Goal: Navigation & Orientation: Find specific page/section

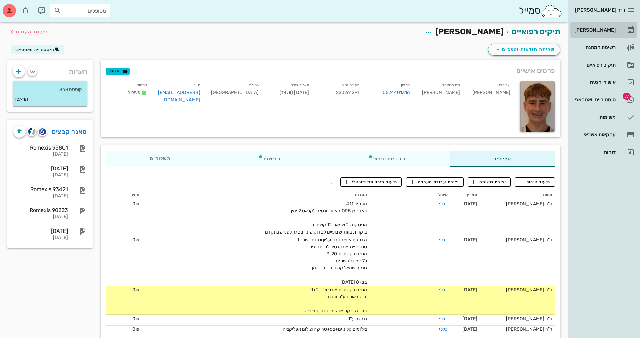
click at [607, 29] on div "[PERSON_NAME]" at bounding box center [594, 29] width 43 height 5
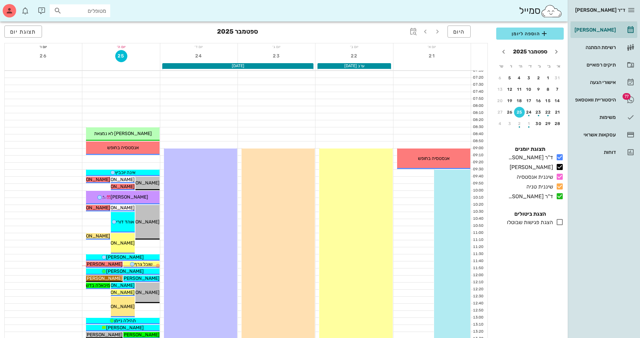
click at [53, 62] on div "26" at bounding box center [43, 56] width 77 height 13
click at [537, 124] on div "30" at bounding box center [538, 123] width 11 height 5
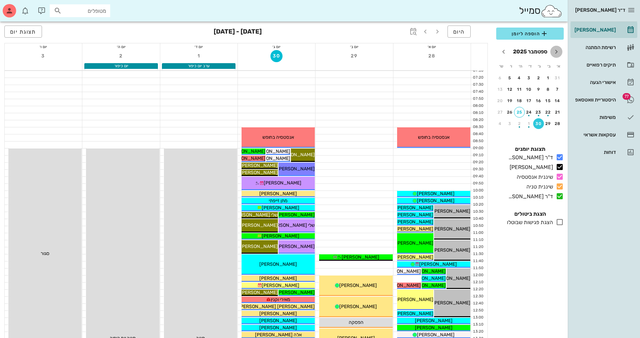
click at [557, 51] on icon "חודש שעבר" at bounding box center [556, 52] width 8 height 8
click at [504, 50] on icon "חודש הבא" at bounding box center [504, 52] width 8 height 8
click at [518, 87] on div "9" at bounding box center [519, 89] width 11 height 5
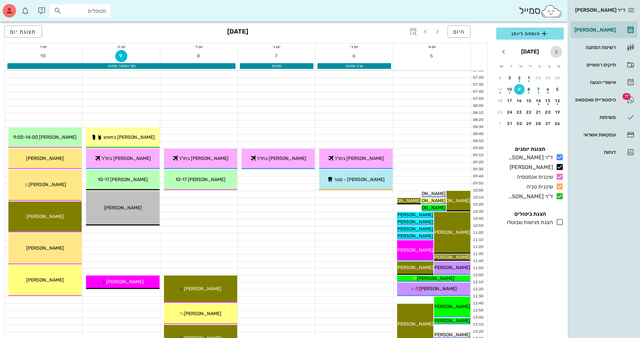
click at [557, 51] on icon "חודש שעבר" at bounding box center [556, 52] width 8 height 8
click at [504, 50] on icon "חודש הבא" at bounding box center [504, 52] width 8 height 8
click at [530, 100] on div "12" at bounding box center [529, 100] width 11 height 5
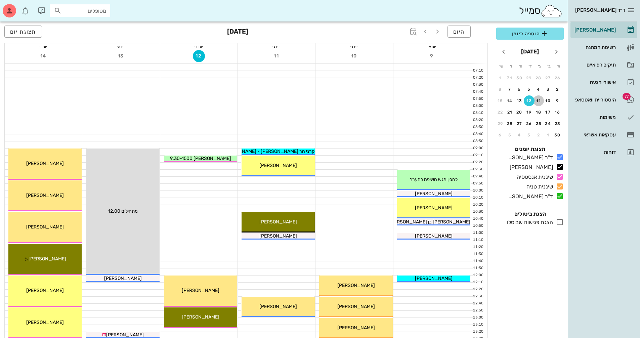
click at [538, 101] on div "11" at bounding box center [538, 100] width 11 height 5
click at [519, 101] on div "13" at bounding box center [519, 100] width 11 height 5
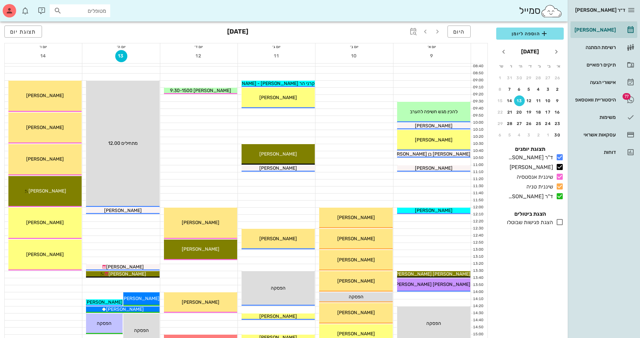
scroll to position [134, 0]
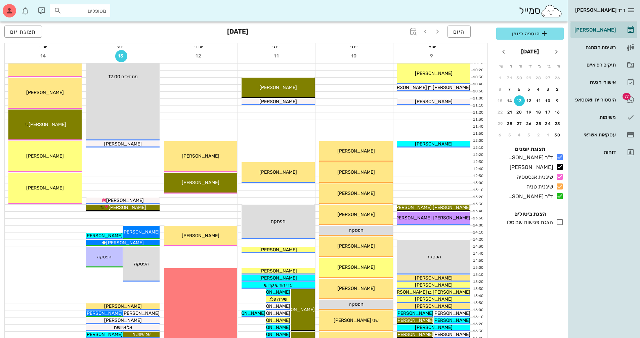
click at [120, 53] on span "13" at bounding box center [121, 56] width 12 height 6
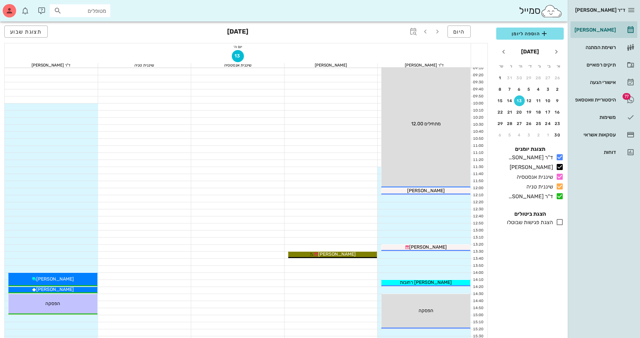
scroll to position [87, 0]
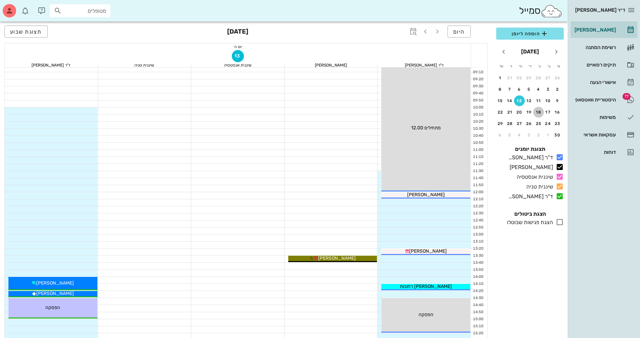
click at [538, 112] on div "18" at bounding box center [538, 112] width 11 height 5
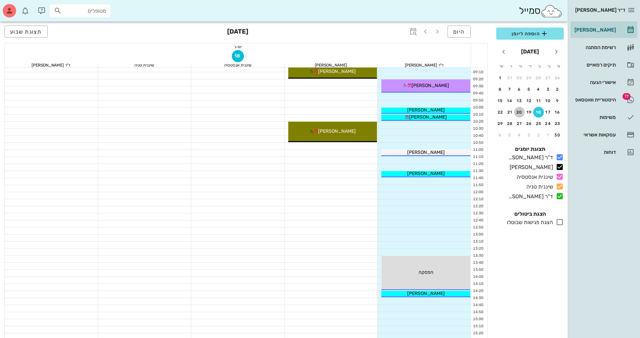
click at [516, 113] on div "20" at bounding box center [519, 112] width 11 height 5
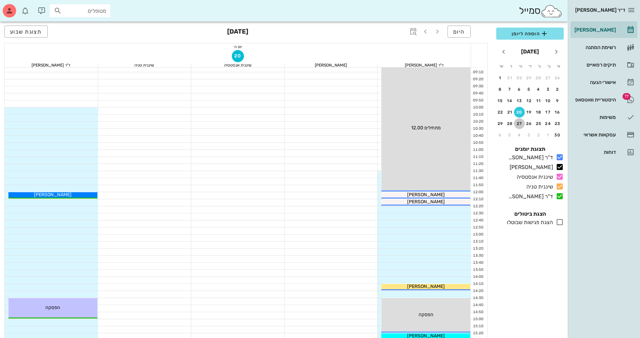
click at [520, 124] on div "27" at bounding box center [519, 123] width 11 height 5
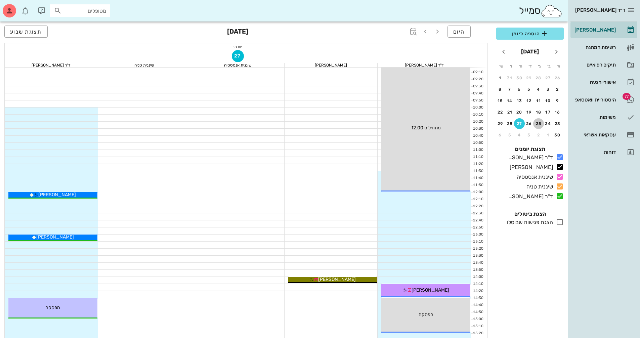
click at [536, 123] on div "25" at bounding box center [538, 123] width 11 height 5
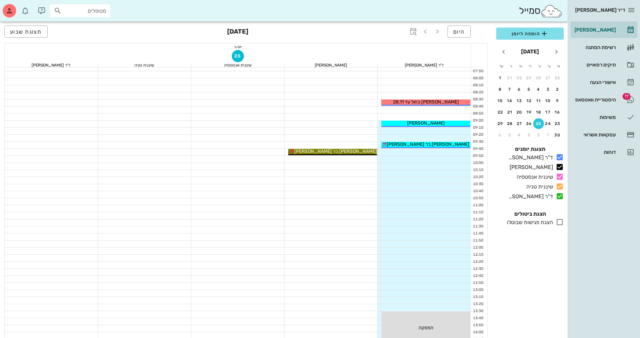
scroll to position [20, 0]
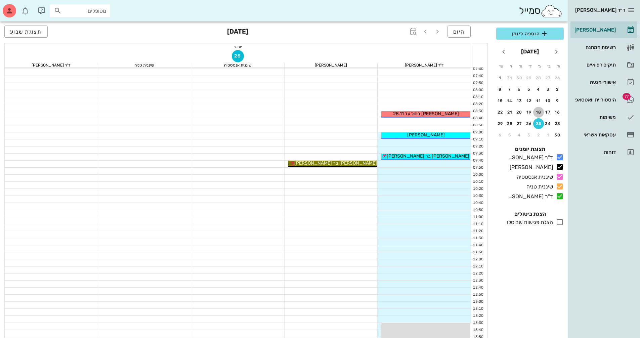
click at [539, 113] on div "18" at bounding box center [538, 112] width 11 height 5
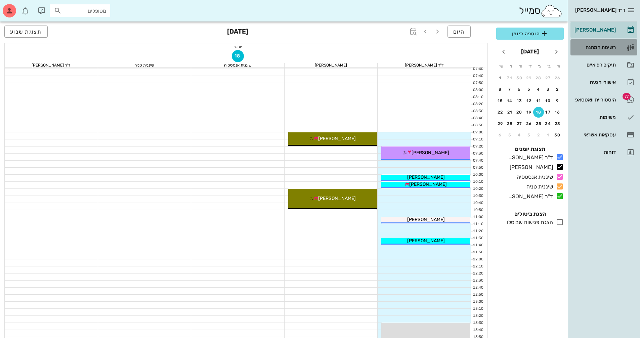
click at [598, 45] on div "רשימת המתנה" at bounding box center [594, 47] width 43 height 5
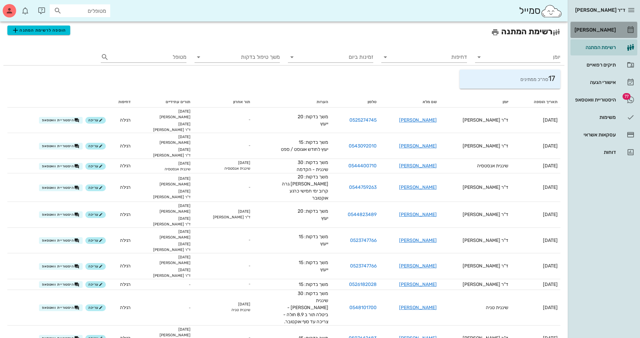
click at [613, 28] on div "[PERSON_NAME]" at bounding box center [594, 29] width 43 height 5
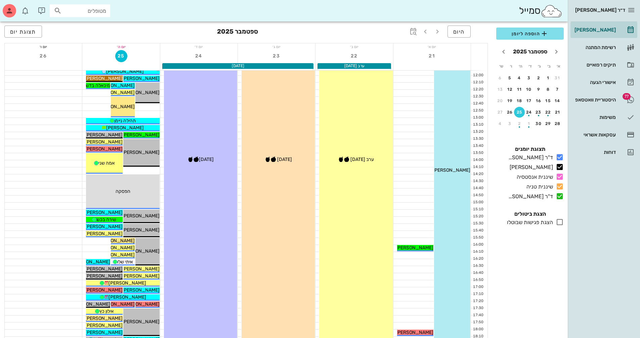
scroll to position [202, 0]
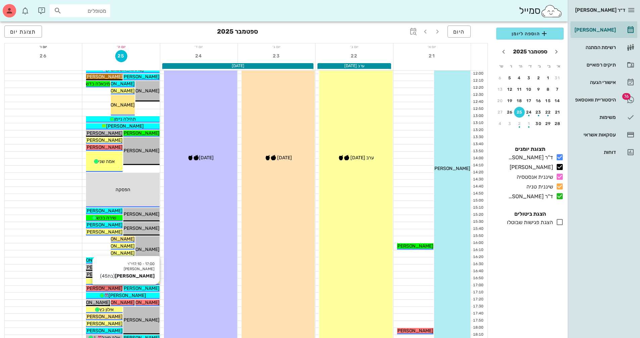
click at [143, 286] on span "[PERSON_NAME]" at bounding box center [141, 289] width 38 height 6
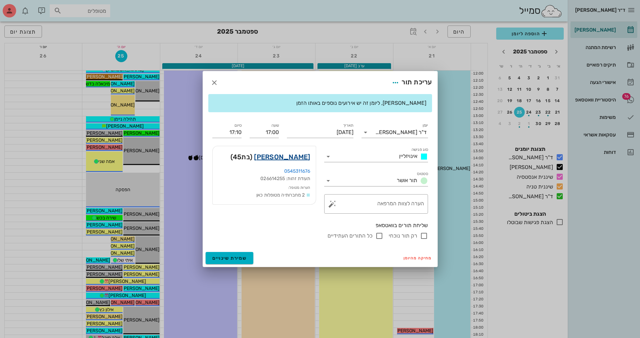
click at [302, 158] on link "נועה אופיר" at bounding box center [282, 157] width 56 height 11
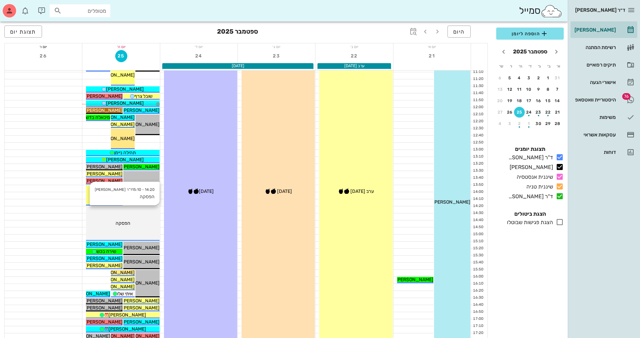
scroll to position [194, 0]
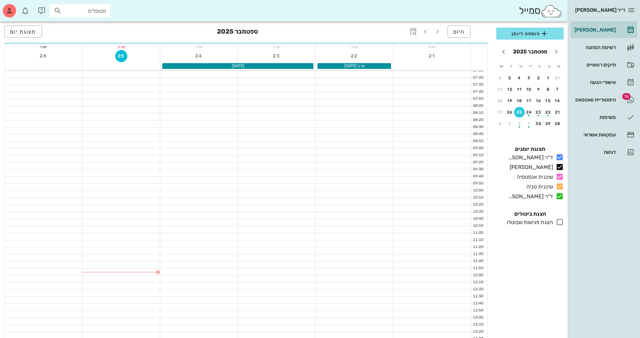
scroll to position [230, 0]
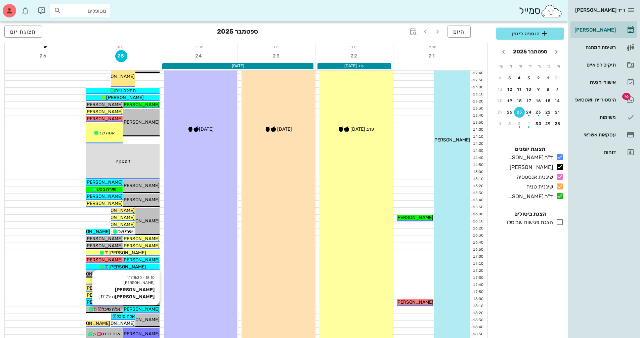
click at [154, 308] on div "[PERSON_NAME] [PERSON_NAME]" at bounding box center [141, 309] width 36 height 7
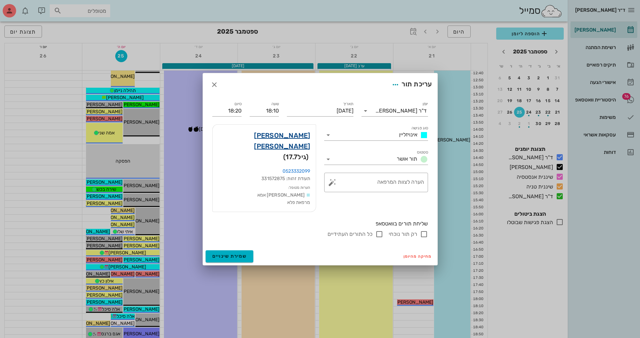
click at [303, 146] on link "[PERSON_NAME] [PERSON_NAME]" at bounding box center [264, 141] width 92 height 22
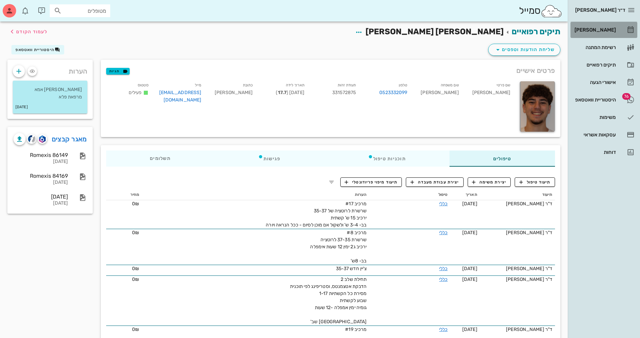
click at [606, 26] on div "[PERSON_NAME]" at bounding box center [594, 30] width 43 height 11
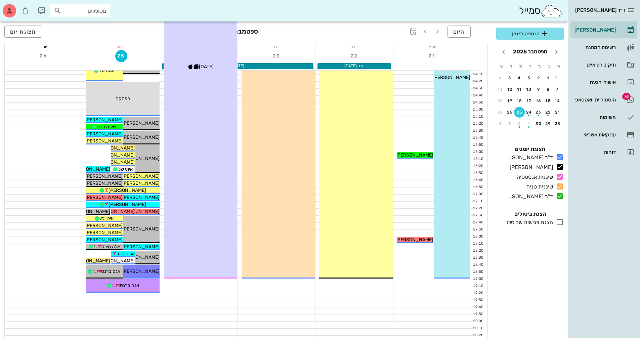
scroll to position [318, 0]
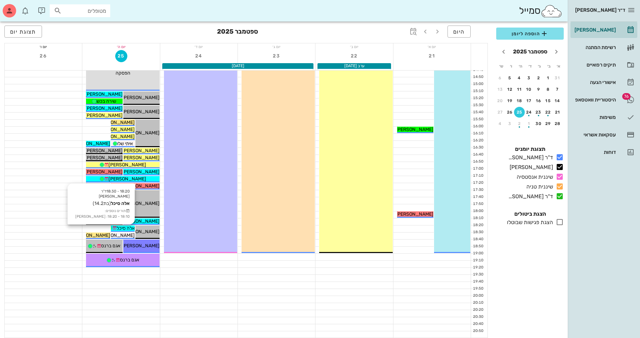
click at [129, 227] on span "אלה סיכל" at bounding box center [126, 228] width 18 height 6
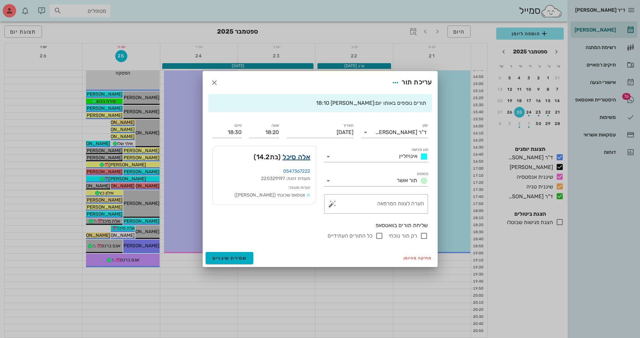
click at [300, 154] on link "אלה סיכל" at bounding box center [297, 157] width 28 height 11
